Goal: Task Accomplishment & Management: Complete application form

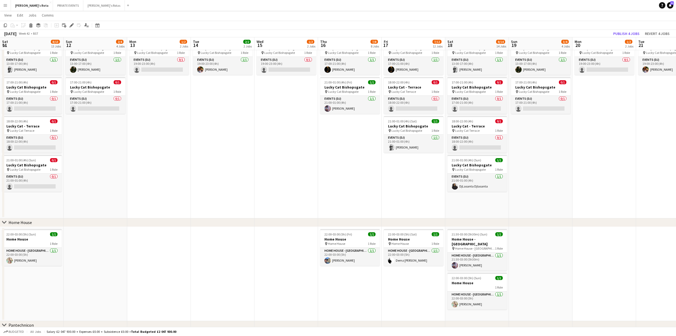
scroll to position [0, 182]
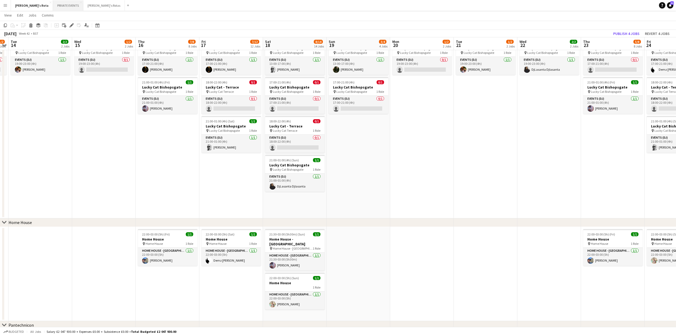
click at [53, 6] on button "PRIVATE EVENTS Close" at bounding box center [68, 5] width 30 height 10
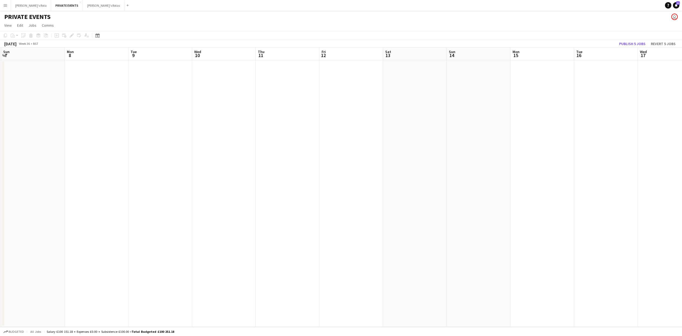
scroll to position [0, 213]
drag, startPoint x: 404, startPoint y: 271, endPoint x: 51, endPoint y: 226, distance: 356.2
click at [2, 234] on div "Thu 4 Fri 5 Sat 6 Sun 7 Mon 8 Tue 9 Wed 10 Thu 11 Fri 12 Sat 13 Sun 14 Mon 15 T…" at bounding box center [341, 186] width 682 height 279
click at [425, 114] on app-date-cell at bounding box center [455, 193] width 64 height 266
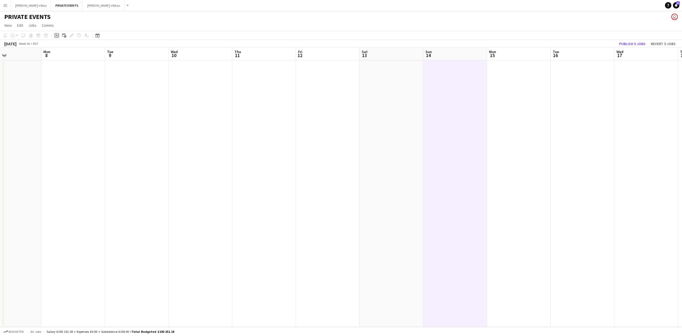
click at [57, 34] on icon "Add job" at bounding box center [57, 35] width 4 height 4
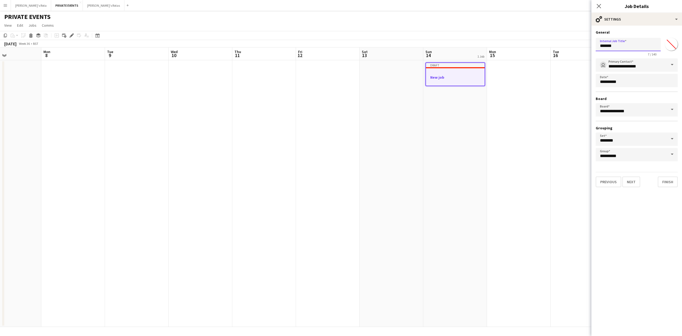
click at [614, 48] on input "*******" at bounding box center [627, 44] width 65 height 13
type input "*"
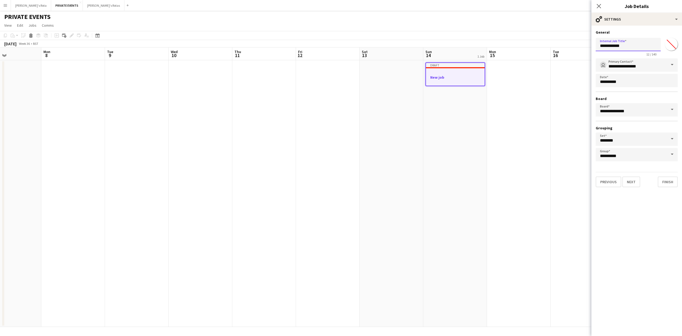
type input "**********"
click at [628, 178] on button "Next" at bounding box center [631, 181] width 18 height 11
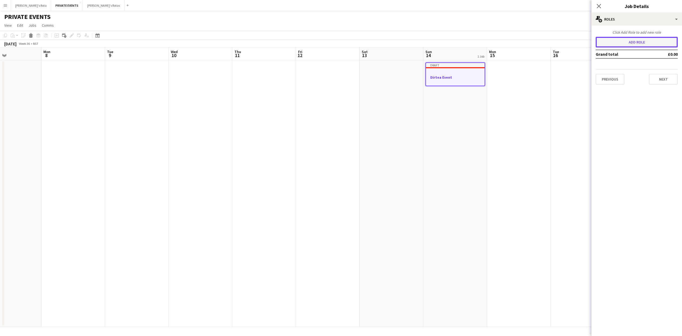
click at [624, 45] on button "Add role" at bounding box center [636, 42] width 82 height 11
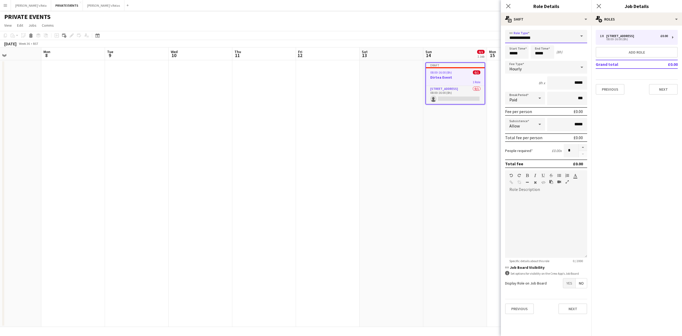
click at [553, 38] on input "**********" at bounding box center [546, 36] width 82 height 13
click at [537, 87] on span "Notes for [PERSON_NAME]" at bounding box center [545, 85] width 73 height 5
click at [620, 45] on div "1 x [STREET_ADDRESS] £0.00 08:00-16:00 (8h) Add role Grand total £0.00 Previous…" at bounding box center [636, 62] width 91 height 65
click at [620, 54] on button "Add role" at bounding box center [636, 52] width 82 height 11
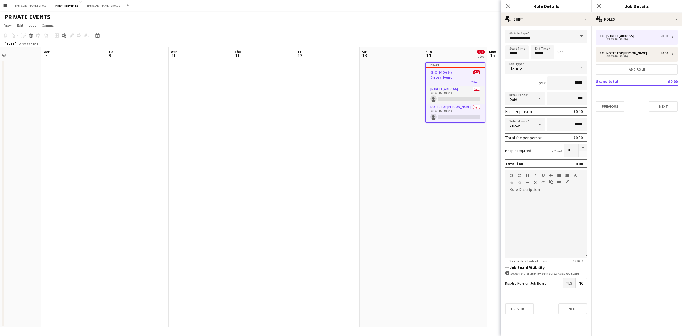
click at [529, 39] on input "**********" at bounding box center [546, 36] width 82 height 13
click at [522, 53] on mat-option "Events (DJ)" at bounding box center [546, 47] width 82 height 13
type input "**********"
click at [511, 53] on input "*****" at bounding box center [516, 51] width 23 height 13
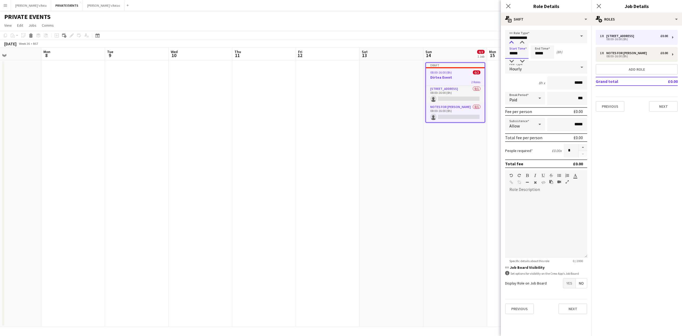
click at [513, 42] on div at bounding box center [511, 42] width 11 height 5
type input "*****"
click at [513, 42] on div at bounding box center [511, 42] width 11 height 5
click at [533, 45] on input "*****" at bounding box center [541, 51] width 23 height 13
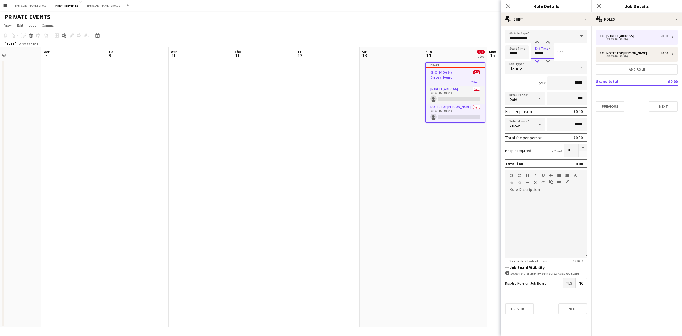
type input "*****"
click at [537, 60] on div at bounding box center [537, 61] width 11 height 5
click at [536, 66] on div "Hourly" at bounding box center [540, 67] width 71 height 13
click at [530, 94] on span "Fixed" at bounding box center [545, 95] width 73 height 5
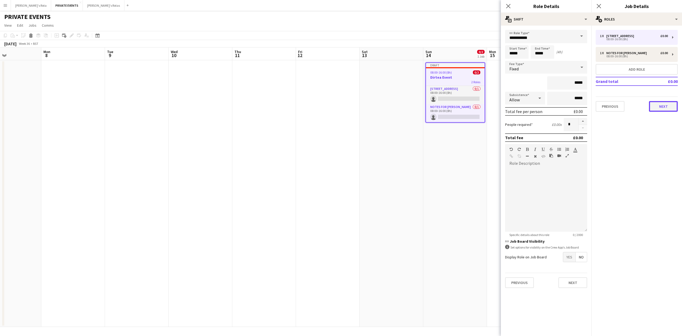
click at [660, 109] on button "Next" at bounding box center [663, 106] width 29 height 11
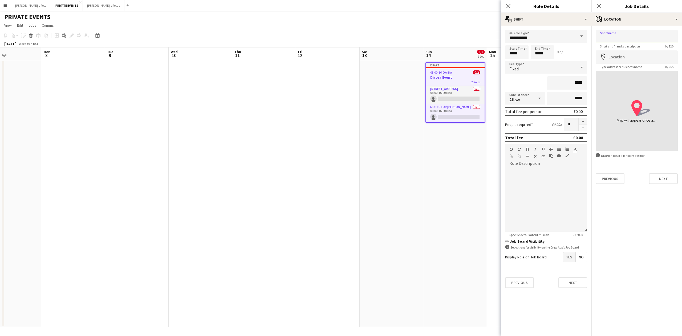
click at [635, 39] on input "Shortname" at bounding box center [636, 36] width 82 height 13
type input "**********"
type input "*"
type input "**********"
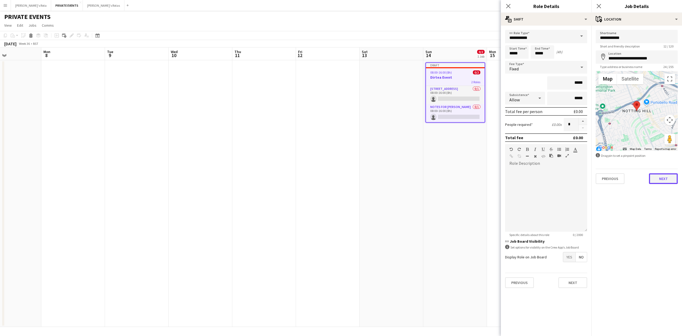
click at [667, 174] on button "Next" at bounding box center [663, 178] width 29 height 11
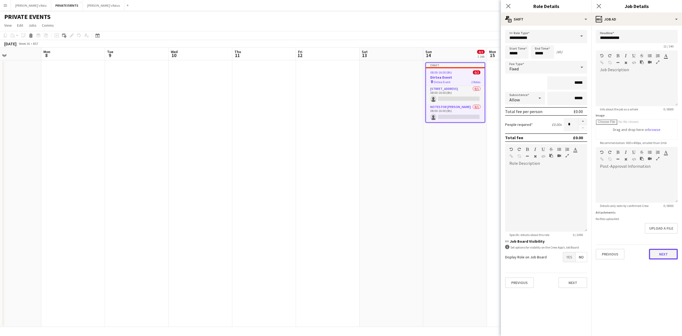
click at [659, 250] on button "Next" at bounding box center [663, 253] width 29 height 11
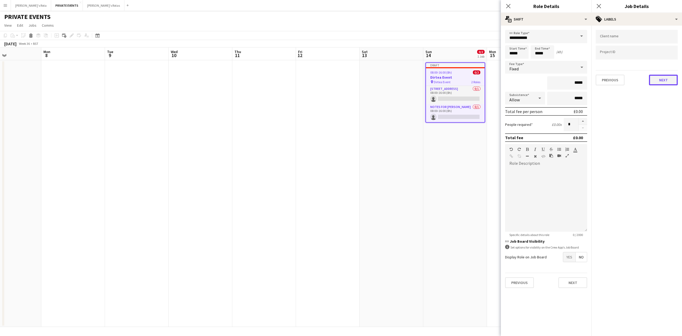
click at [667, 80] on button "Next" at bounding box center [663, 80] width 29 height 11
click at [661, 56] on button "Next" at bounding box center [663, 55] width 29 height 11
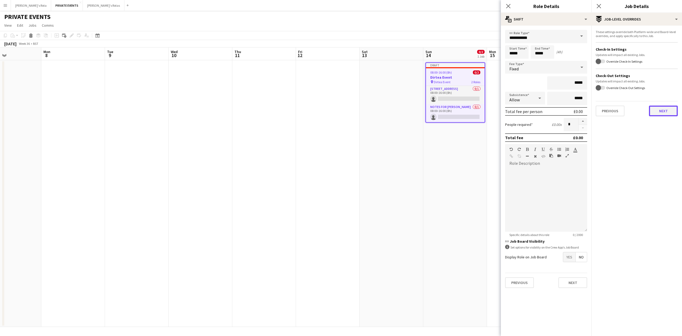
click at [659, 113] on button "Next" at bounding box center [663, 110] width 29 height 11
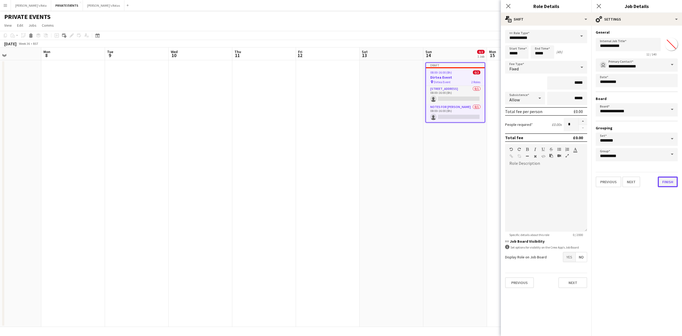
click at [665, 183] on button "Finish" at bounding box center [667, 181] width 20 height 11
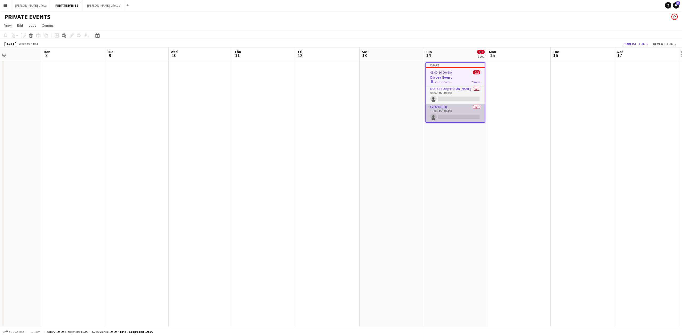
click at [450, 113] on app-card-role "Events (DJ) 0/1 11:00-15:00 (4h) single-neutral-actions" at bounding box center [455, 113] width 59 height 18
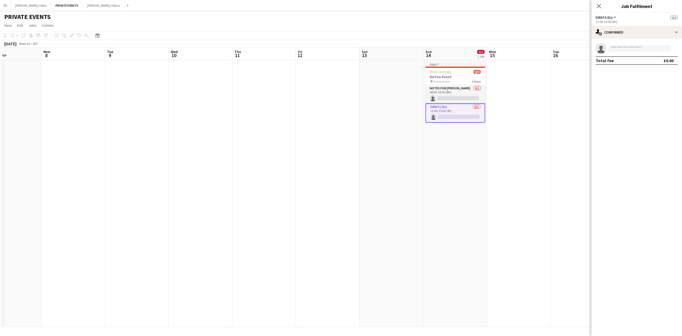
drag, startPoint x: 640, startPoint y: 44, endPoint x: 638, endPoint y: 46, distance: 3.0
click at [638, 46] on app-invite-slot "single-neutral-actions" at bounding box center [636, 48] width 91 height 11
click at [638, 46] on input at bounding box center [639, 48] width 62 height 6
type input "*******"
click at [638, 55] on span "[PERSON_NAME] Active" at bounding box center [638, 56] width 53 height 5
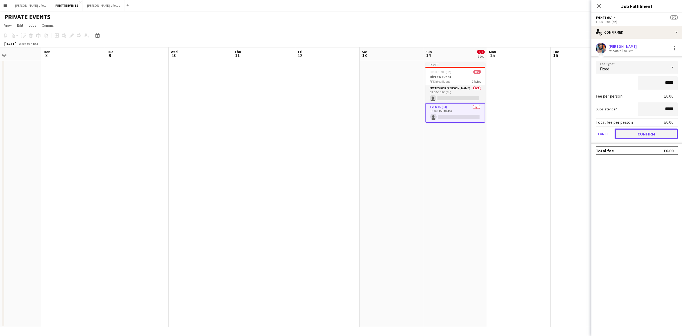
drag, startPoint x: 645, startPoint y: 136, endPoint x: 644, endPoint y: 128, distance: 7.3
click at [645, 135] on button "Confirm" at bounding box center [645, 133] width 63 height 11
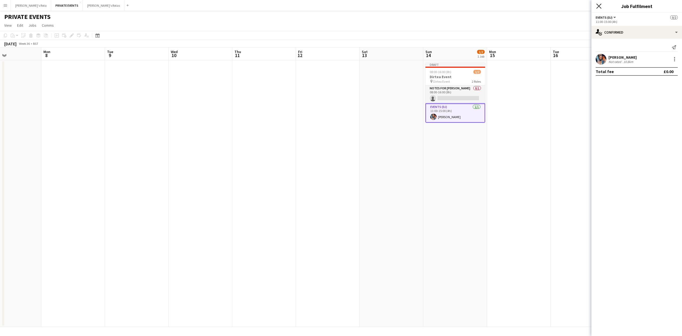
click at [599, 8] on icon "Close pop-in" at bounding box center [598, 5] width 5 height 5
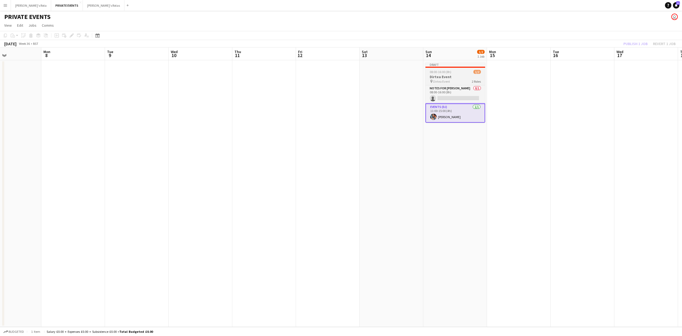
click at [447, 76] on h3 "Dirtea Event" at bounding box center [455, 76] width 60 height 5
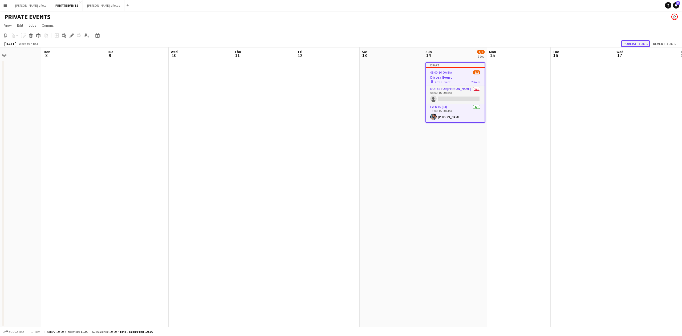
click at [637, 42] on button "Publish 1 job" at bounding box center [635, 43] width 28 height 7
click at [73, 37] on icon "Edit" at bounding box center [72, 35] width 4 height 4
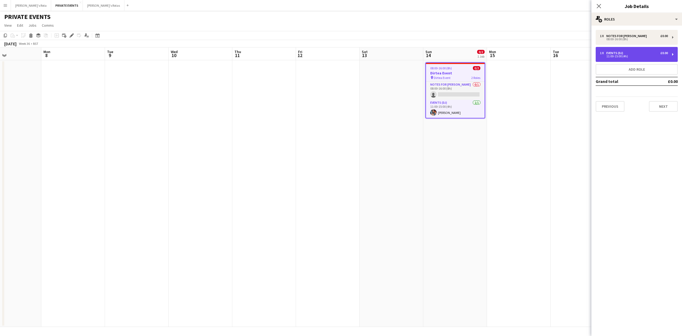
click at [626, 57] on div "11:00-15:00 (4h)" at bounding box center [634, 56] width 68 height 3
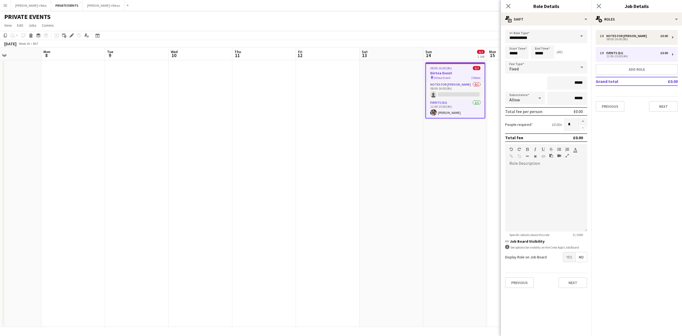
click at [539, 45] on form "**********" at bounding box center [546, 161] width 91 height 262
click at [543, 56] on input "*****" at bounding box center [541, 51] width 23 height 13
click at [538, 60] on div at bounding box center [537, 61] width 11 height 5
type input "*****"
click at [538, 60] on div at bounding box center [537, 61] width 11 height 5
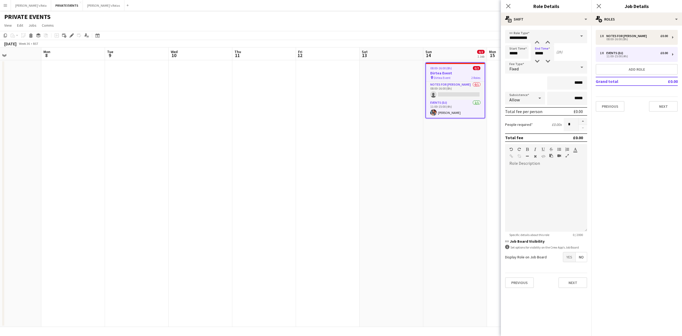
click at [656, 100] on div "Previous Next" at bounding box center [636, 103] width 82 height 15
click at [665, 102] on button "Next" at bounding box center [663, 106] width 29 height 11
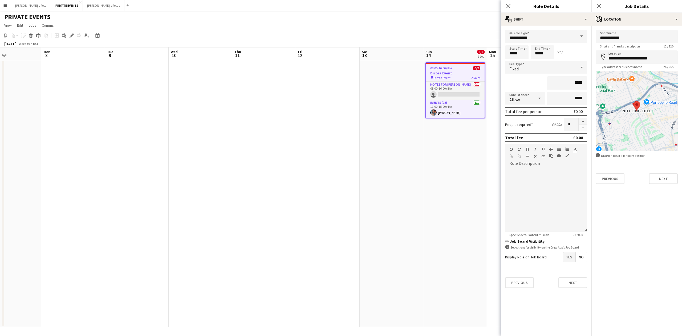
click at [659, 185] on div "**********" at bounding box center [636, 107] width 91 height 162
click at [665, 180] on button "Next" at bounding box center [663, 178] width 29 height 11
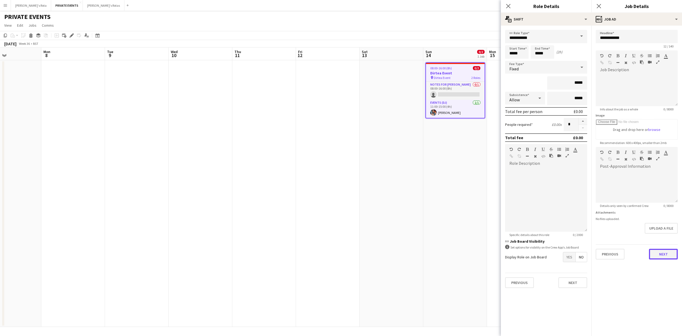
click at [660, 252] on button "Next" at bounding box center [663, 253] width 29 height 11
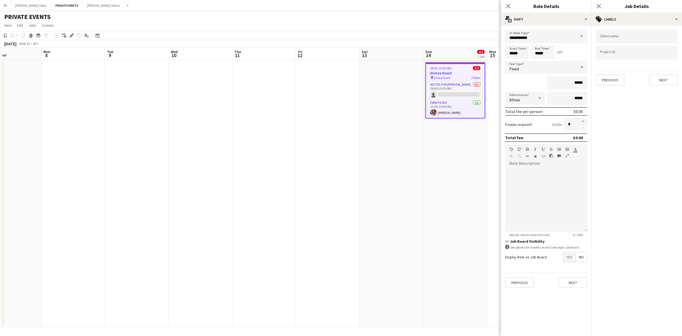
click at [661, 71] on div "Previous Next" at bounding box center [636, 77] width 82 height 15
click at [661, 78] on button "Next" at bounding box center [663, 80] width 29 height 11
click at [659, 93] on div "Previous Next" at bounding box center [636, 100] width 82 height 15
click at [664, 101] on button "Next" at bounding box center [663, 102] width 29 height 11
click at [660, 109] on button "Next" at bounding box center [663, 110] width 29 height 11
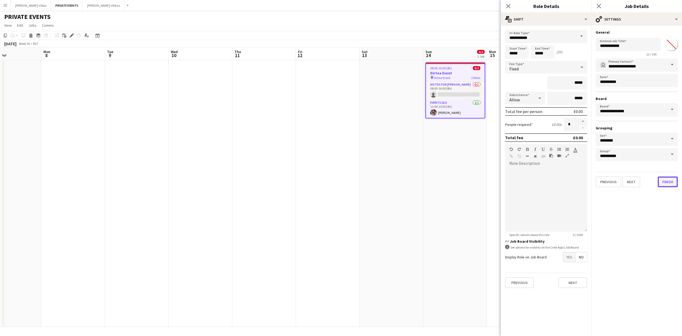
click at [668, 179] on button "Finish" at bounding box center [667, 181] width 20 height 11
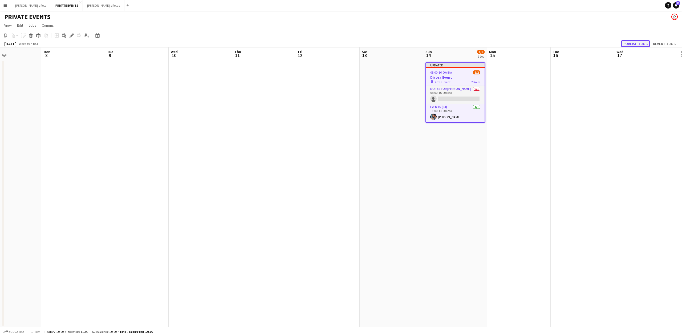
click at [630, 42] on button "Publish 1 job" at bounding box center [635, 43] width 28 height 7
click at [236, 111] on app-date-cell at bounding box center [264, 193] width 64 height 266
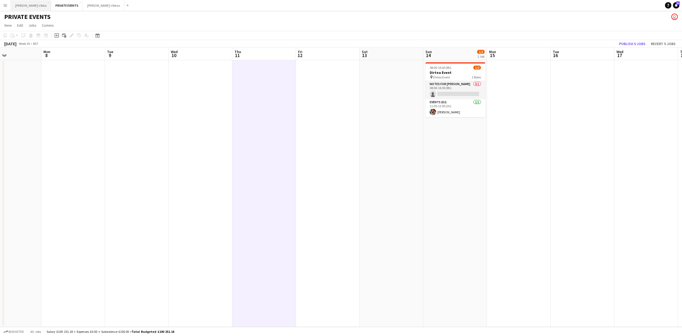
click at [31, 2] on button "[PERSON_NAME]'s Rota Close" at bounding box center [31, 5] width 40 height 10
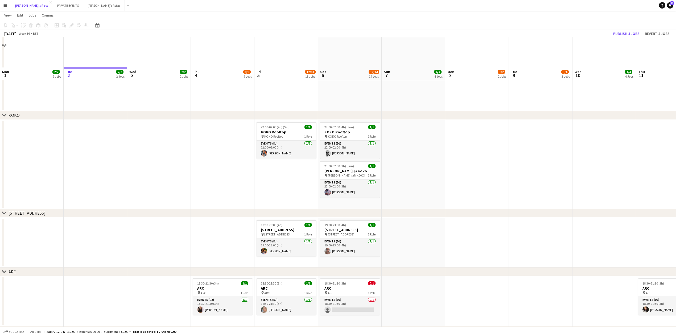
scroll to position [675, 0]
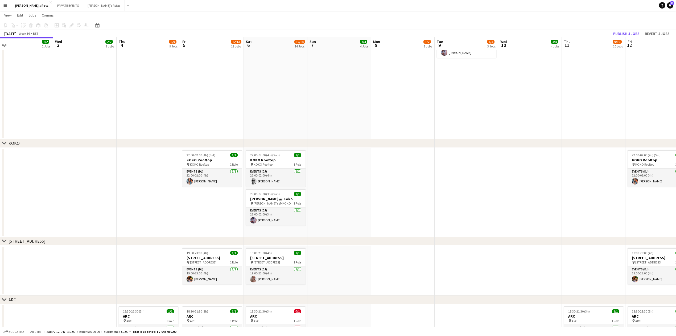
drag, startPoint x: 244, startPoint y: 95, endPoint x: 277, endPoint y: 85, distance: 34.8
click at [112, 92] on app-calendar-viewport "Sat 30 17/18 18 Jobs Sun 31 4/4 4 Jobs Mon 1 2/2 2 Jobs Tue 2 2/2 2 Jobs Wed 3 …" at bounding box center [338, 94] width 676 height 1497
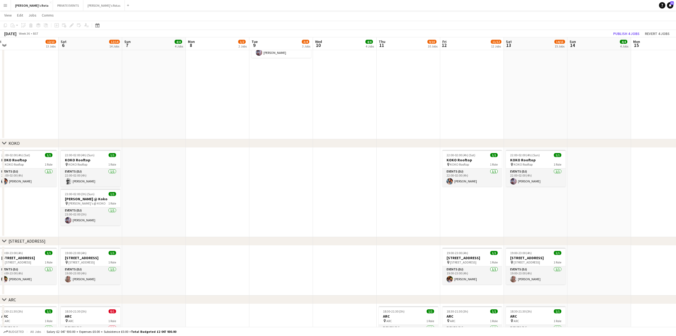
drag, startPoint x: 275, startPoint y: 89, endPoint x: 149, endPoint y: 82, distance: 125.9
click at [139, 84] on app-calendar-viewport "Tue 2 2/2 2 Jobs Wed 3 2/2 2 Jobs Thu 4 8/9 9 Jobs Fri 5 12/13 13 Jobs Sat 6 12…" at bounding box center [338, 94] width 676 height 1497
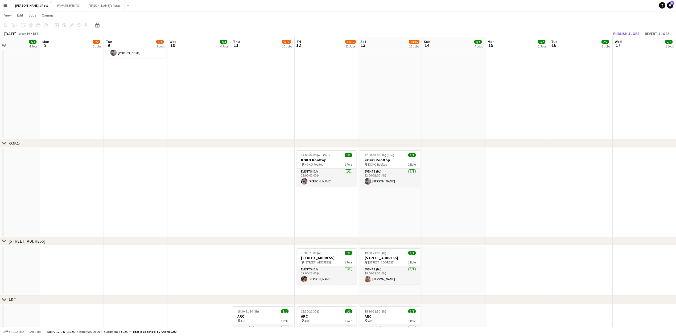
scroll to position [0, 176]
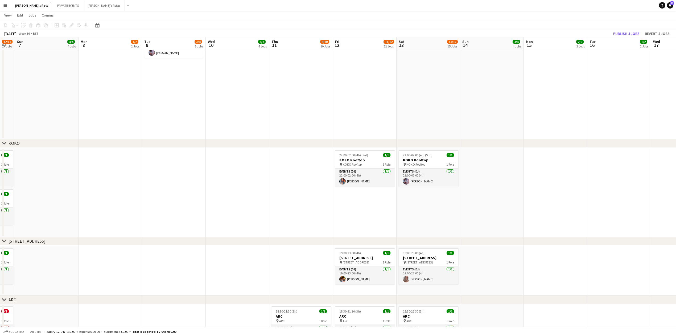
drag, startPoint x: 289, startPoint y: 95, endPoint x: 266, endPoint y: 89, distance: 23.4
click at [263, 92] on app-calendar-viewport "Thu 4 8/9 9 Jobs Fri 5 12/13 13 Jobs Sat 6 12/14 14 Jobs Sun 7 4/4 4 Jobs Mon 8…" at bounding box center [338, 94] width 676 height 1497
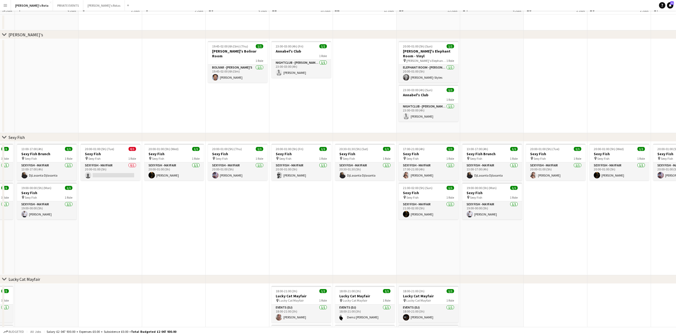
scroll to position [0, 0]
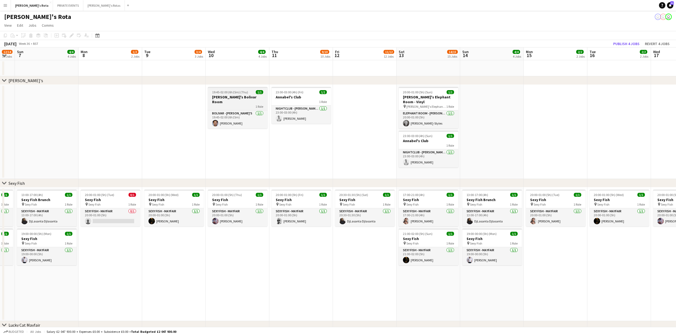
click at [236, 97] on h3 "[PERSON_NAME]'s Bolivar Room" at bounding box center [238, 100] width 60 height 10
click at [244, 152] on app-date-cell "19:45-02:00 (6h15m) (Thu) 1/1 [PERSON_NAME]'s Bolivar Room 1 Role BOLIVAR - [PE…" at bounding box center [238, 132] width 64 height 94
